Goal: Transaction & Acquisition: Book appointment/travel/reservation

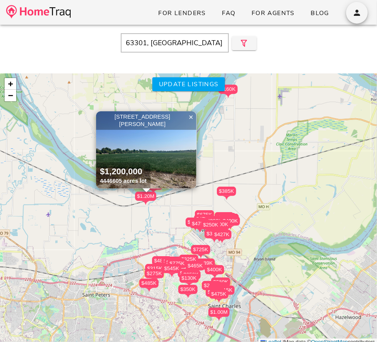
click at [167, 147] on img at bounding box center [146, 149] width 100 height 77
click at [224, 236] on div "$427K" at bounding box center [221, 234] width 19 height 9
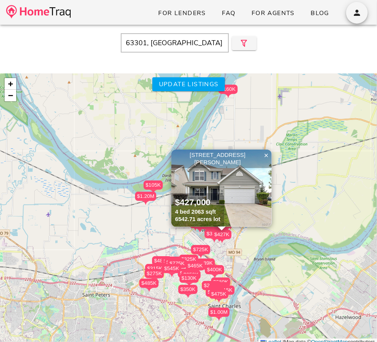
click at [233, 206] on img at bounding box center [221, 187] width 100 height 77
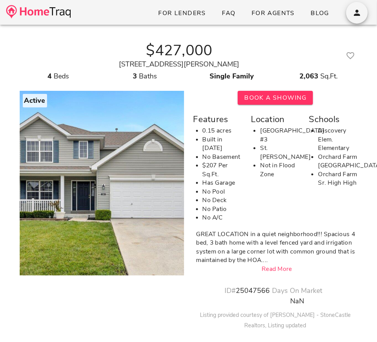
scroll to position [41, 0]
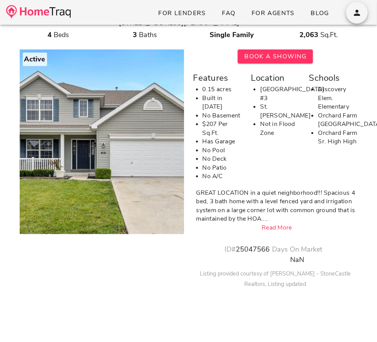
click at [274, 223] on link "Read More" at bounding box center [277, 227] width 30 height 8
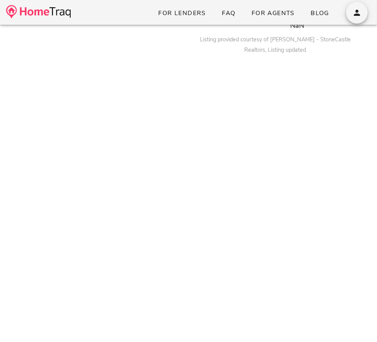
scroll to position [330, 0]
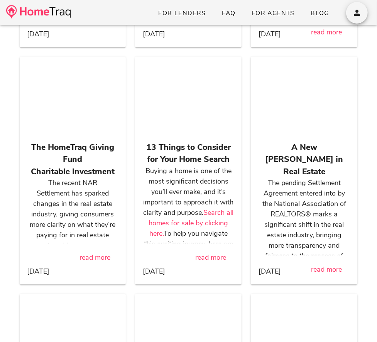
scroll to position [2356, 0]
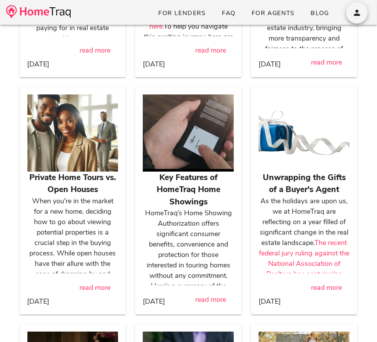
click at [70, 141] on div at bounding box center [72, 132] width 91 height 77
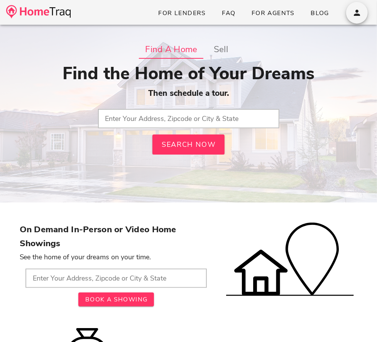
click at [166, 113] on input "text" at bounding box center [188, 118] width 181 height 19
type input "62226, IL"
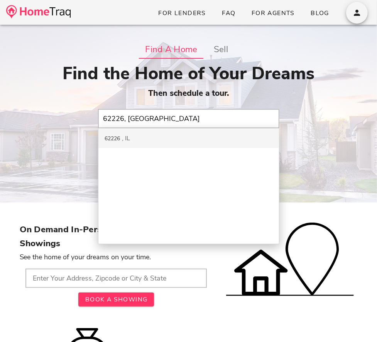
click at [171, 139] on div "62226 IL" at bounding box center [188, 138] width 181 height 20
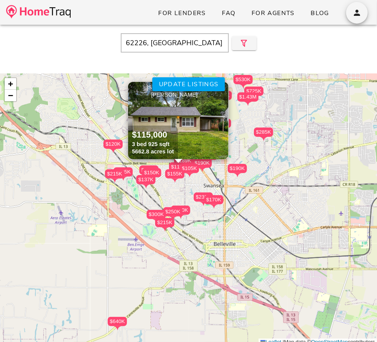
click at [161, 213] on div "$300K" at bounding box center [156, 214] width 19 height 9
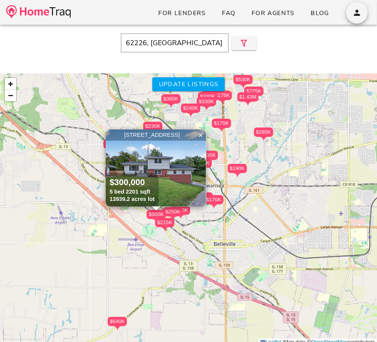
click at [181, 161] on img at bounding box center [156, 167] width 100 height 77
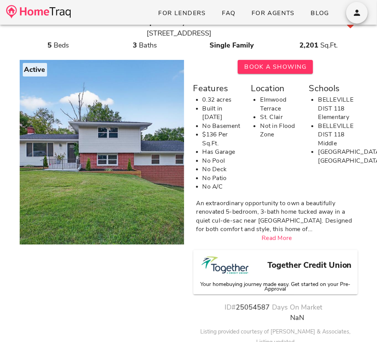
scroll to position [25, 0]
